Goal: Navigation & Orientation: Find specific page/section

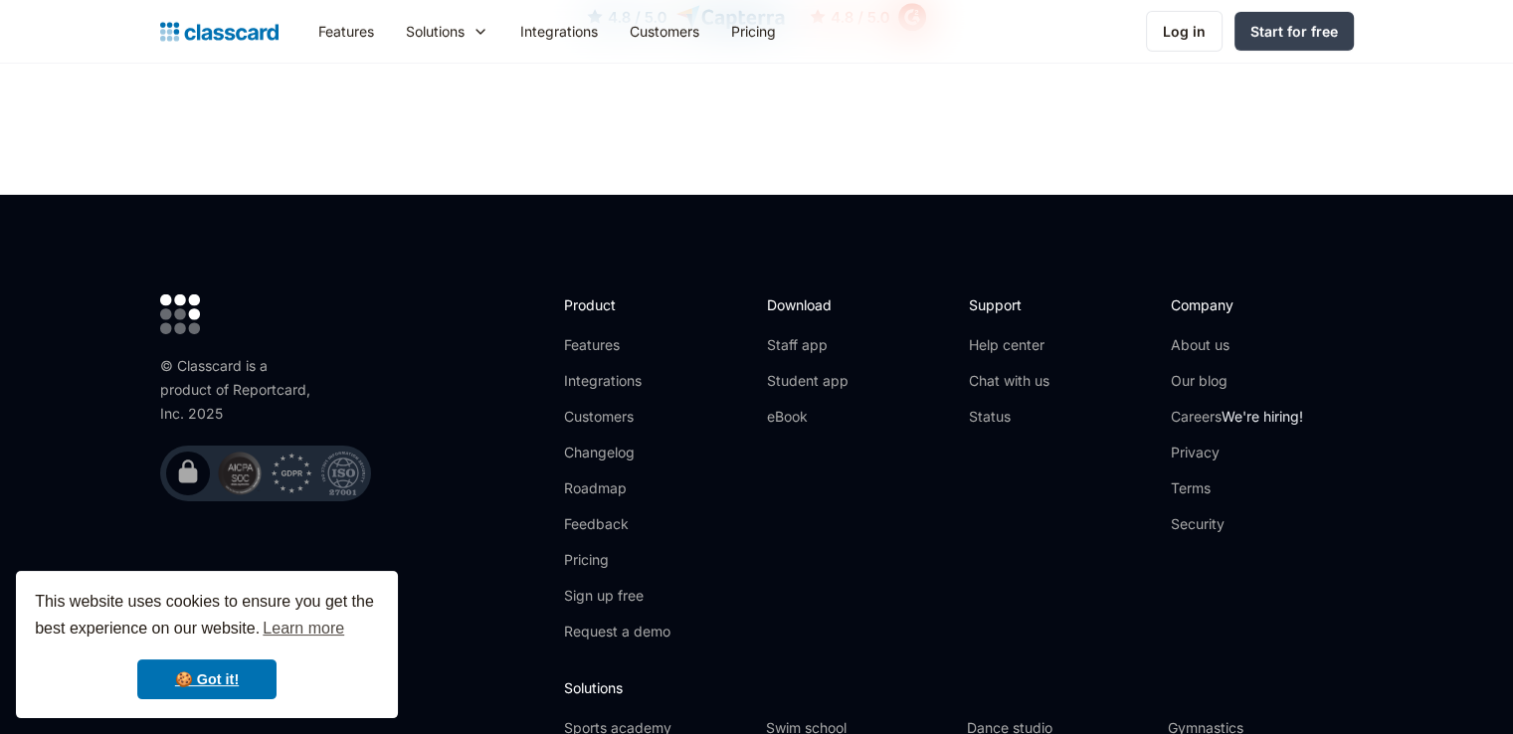
scroll to position [6491, 0]
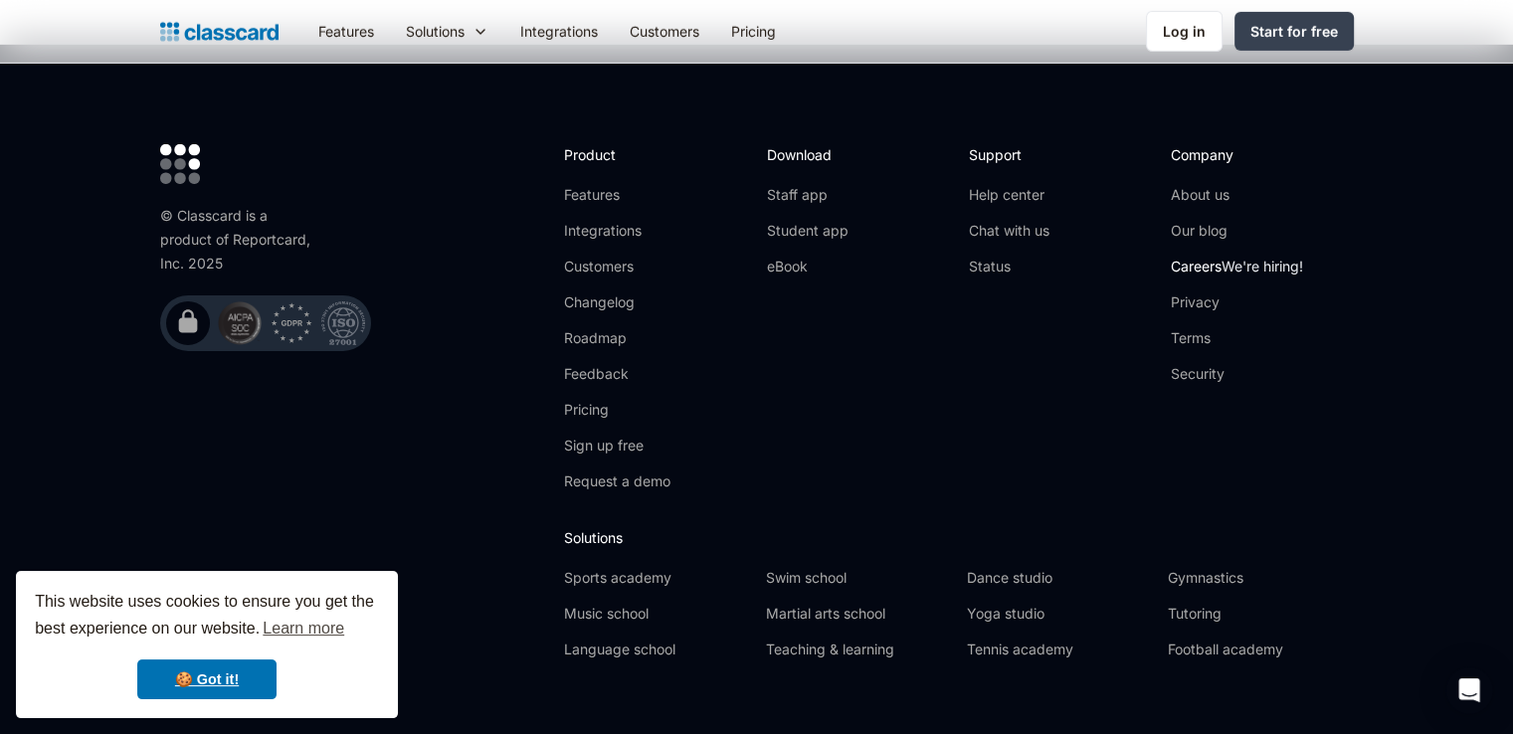
click at [1207, 257] on link "Careers We're hiring!" at bounding box center [1237, 267] width 132 height 20
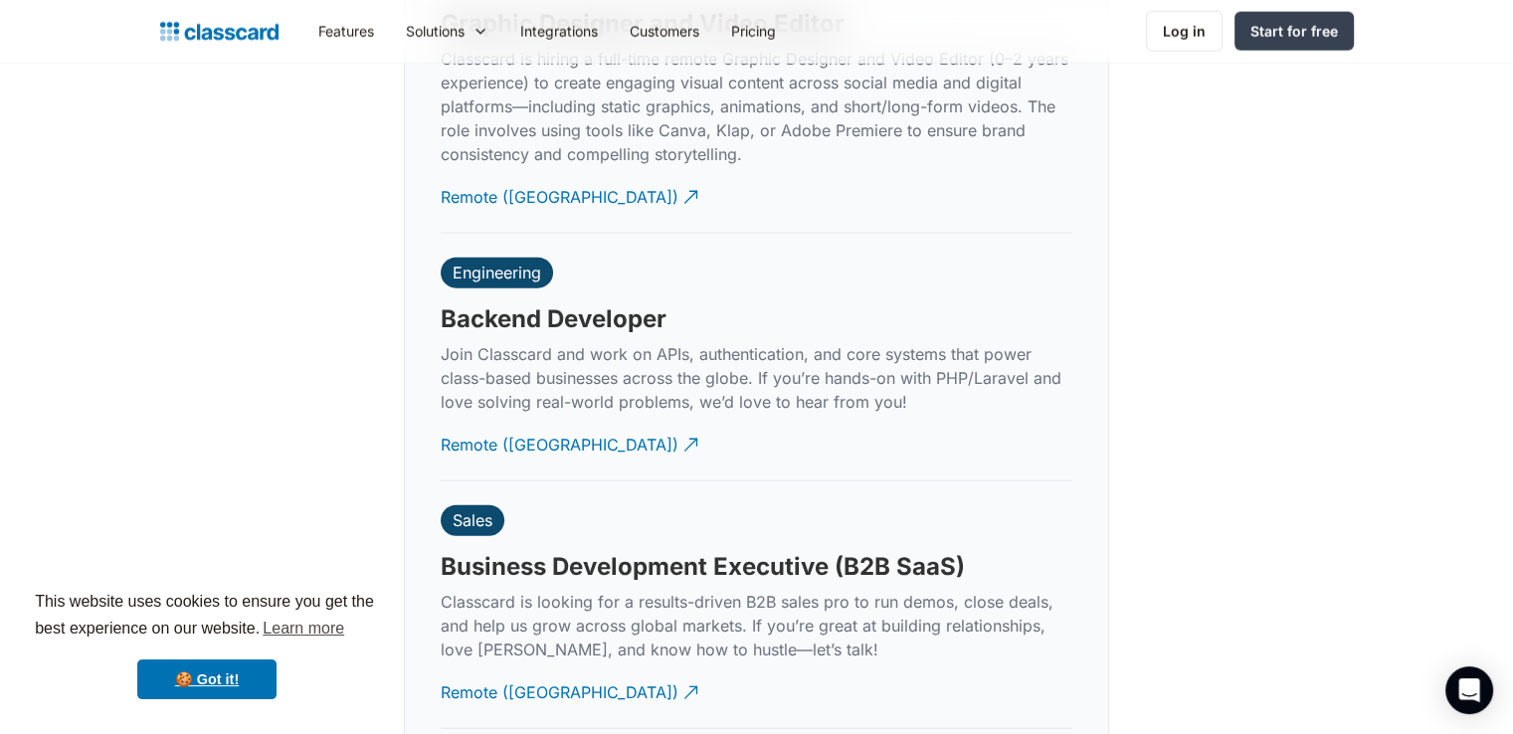
scroll to position [4748, 0]
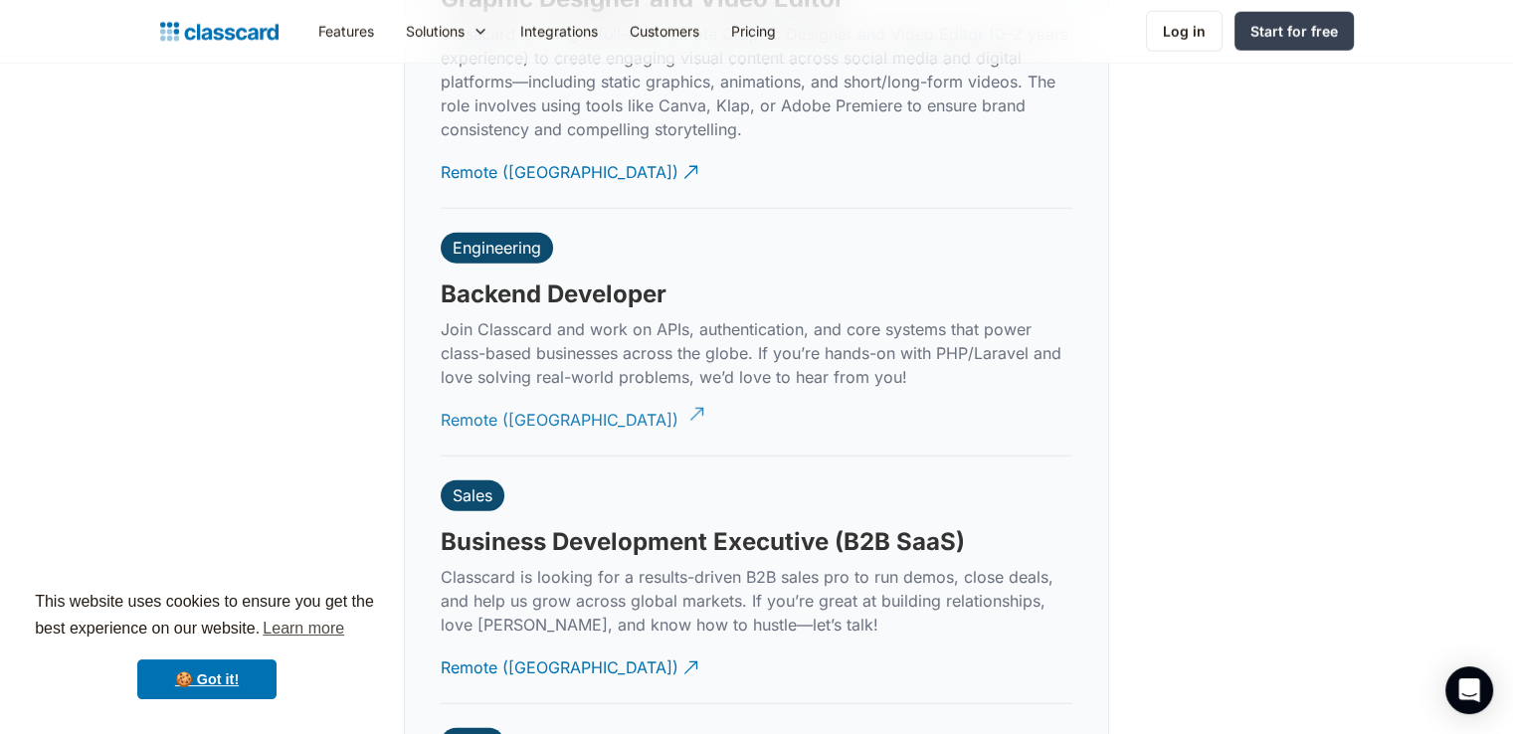
click at [518, 393] on div "Remote ([GEOGRAPHIC_DATA])" at bounding box center [560, 412] width 238 height 39
